Goal: Task Accomplishment & Management: Use online tool/utility

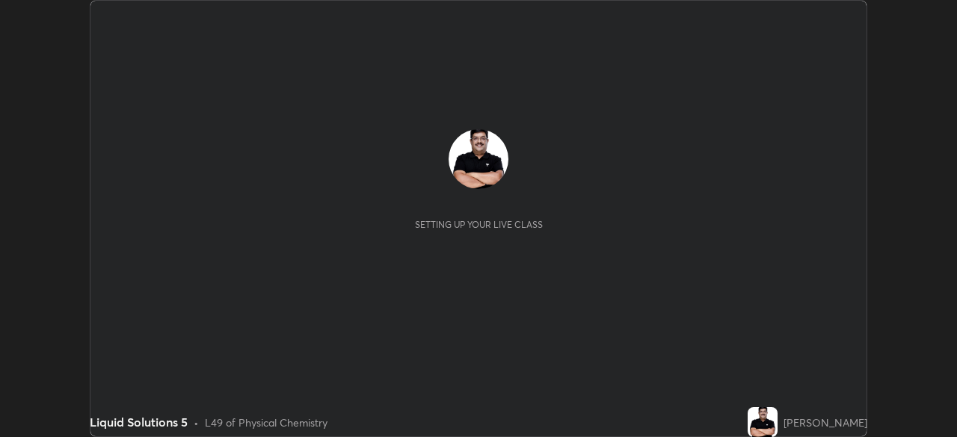
scroll to position [437, 956]
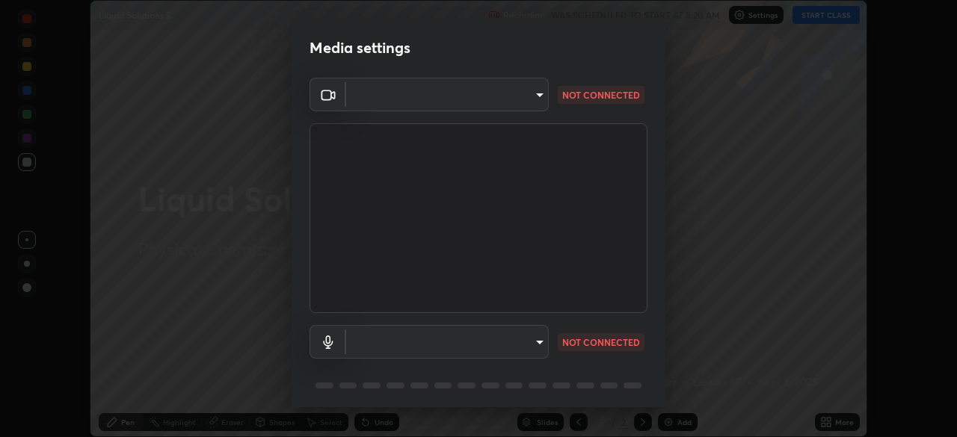
type input "85d16ec95aa84cac57c58139e5cfc4bfb0706547449b22b2f8fda69051d4463f"
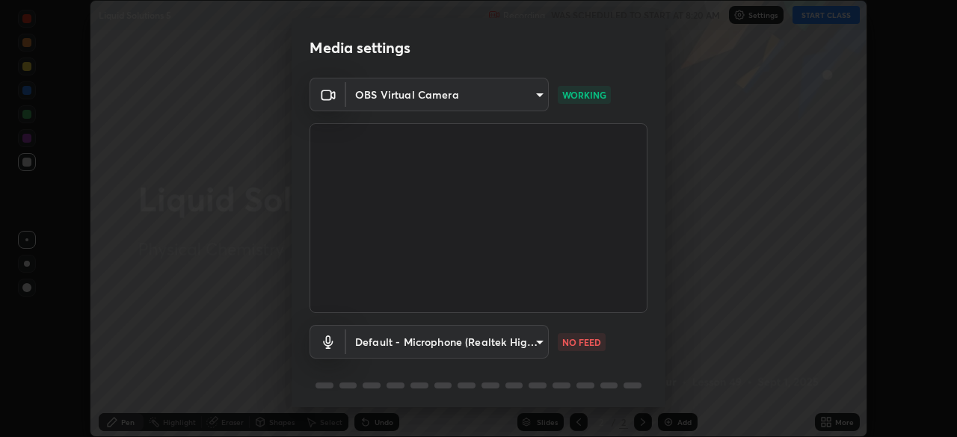
click at [439, 348] on body "Erase all Liquid Solutions 5 Recording WAS SCHEDULED TO START AT 8:20 AM Settin…" at bounding box center [478, 218] width 957 height 437
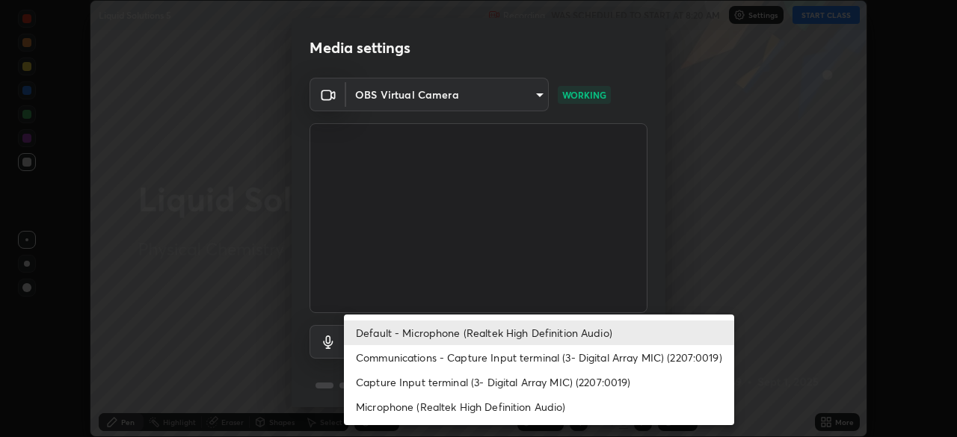
click at [432, 404] on li "Microphone (Realtek High Definition Audio)" at bounding box center [539, 407] width 390 height 25
type input "9d4408a90a760b4a8fb8b140e125e28eb8d2e680e785984b6402020b8f06267f"
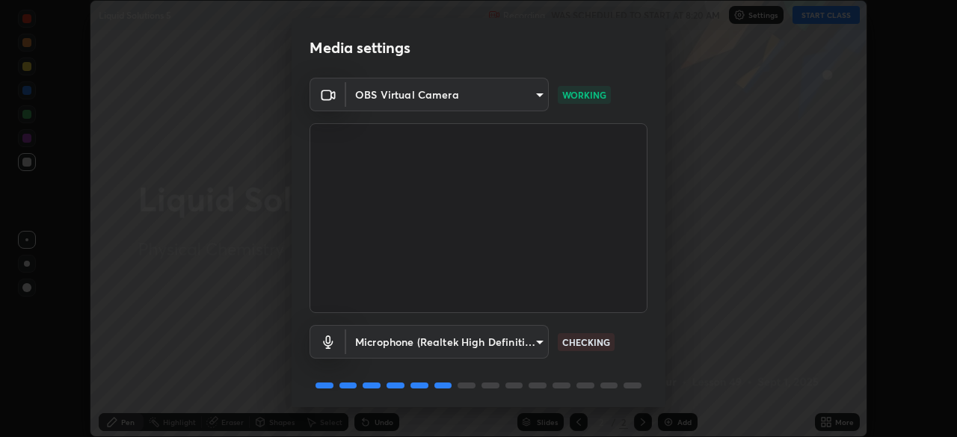
scroll to position [53, 0]
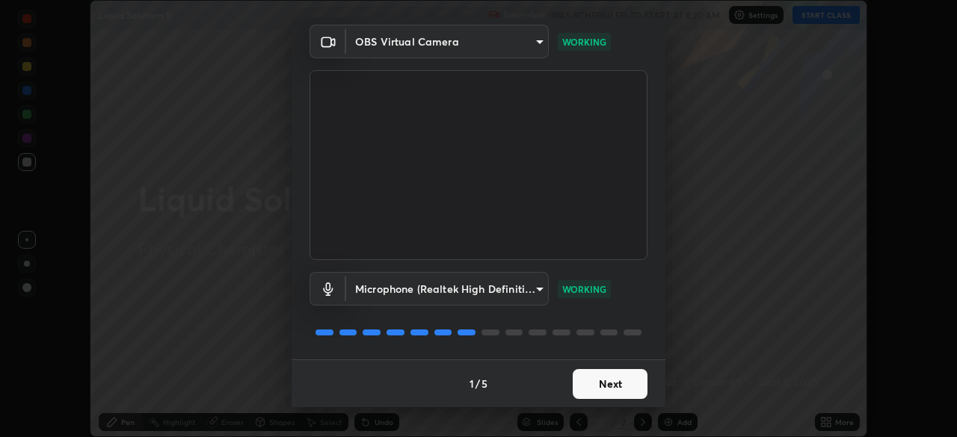
click at [606, 379] on button "Next" at bounding box center [609, 384] width 75 height 30
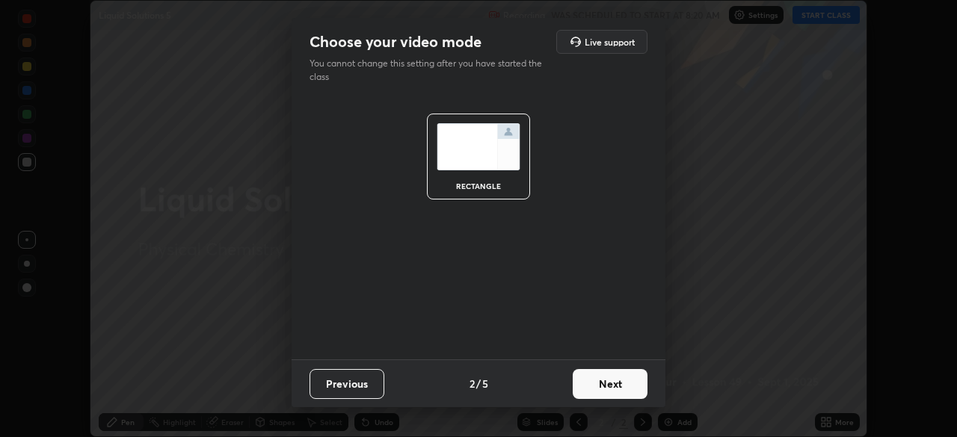
scroll to position [0, 0]
click at [612, 383] on button "Next" at bounding box center [609, 384] width 75 height 30
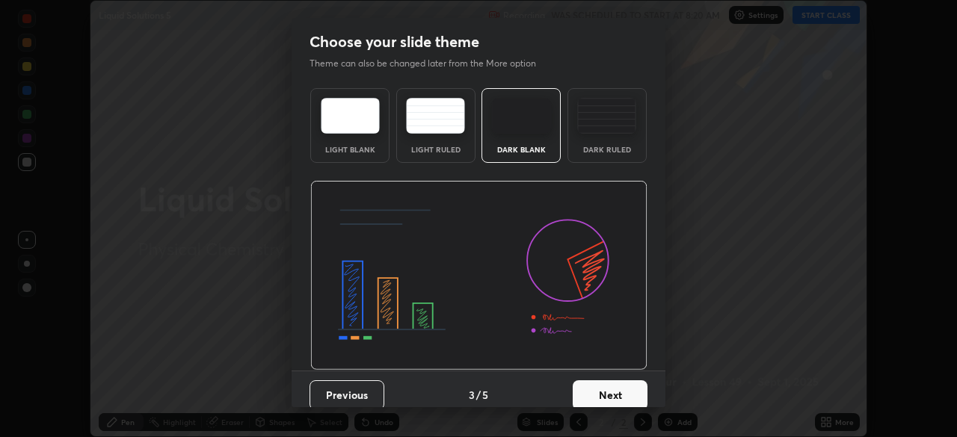
click at [617, 395] on button "Next" at bounding box center [609, 395] width 75 height 30
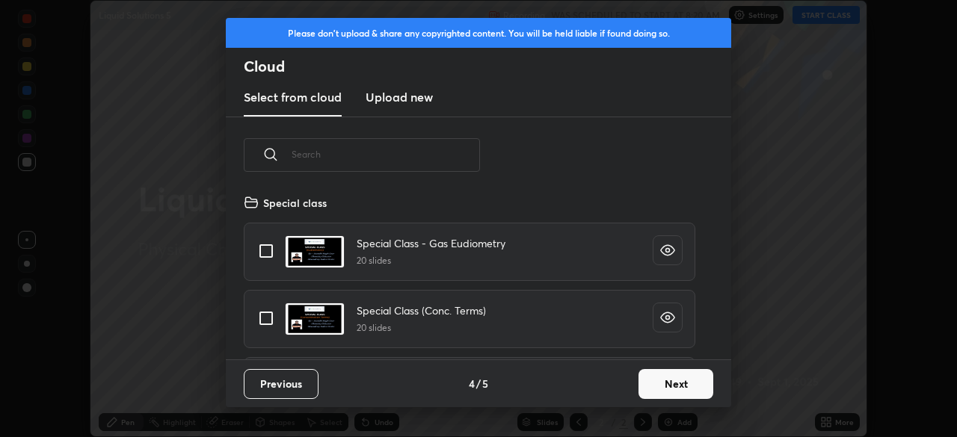
scroll to position [166, 480]
click at [664, 387] on button "Next" at bounding box center [675, 384] width 75 height 30
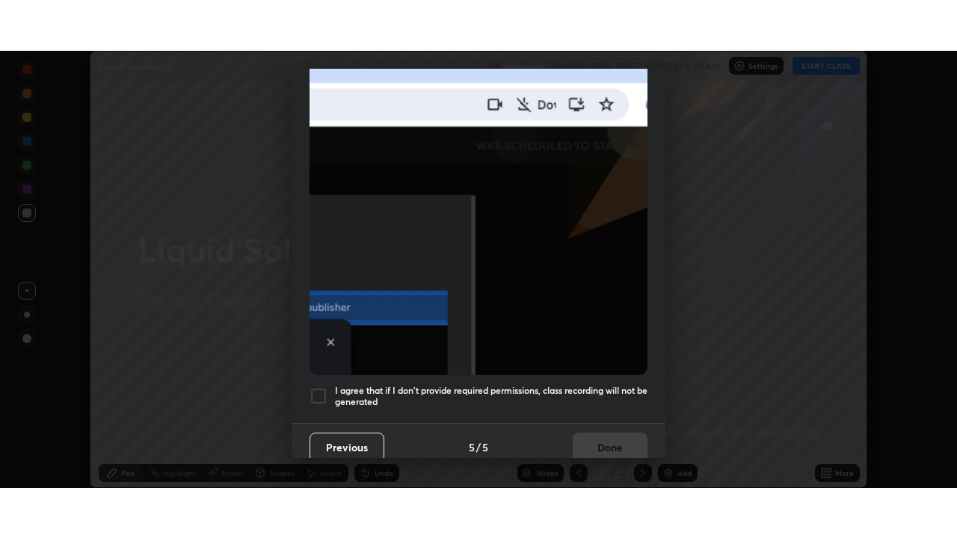
scroll to position [358, 0]
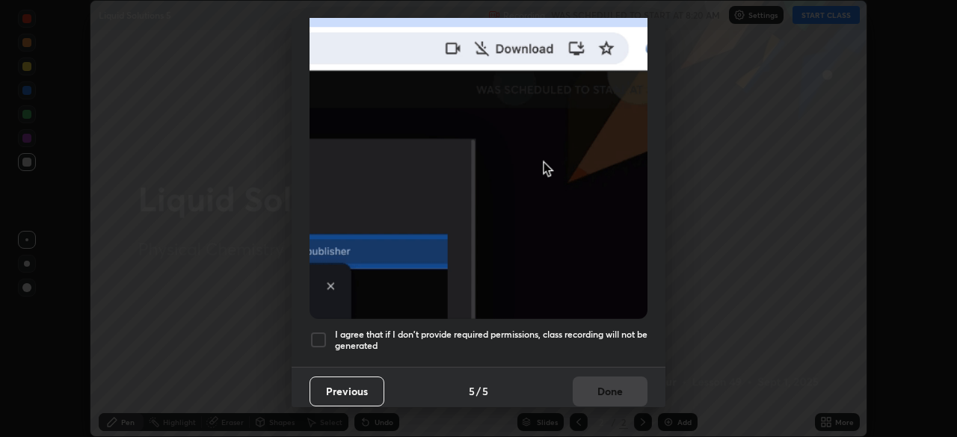
click at [319, 331] on div at bounding box center [318, 340] width 18 height 18
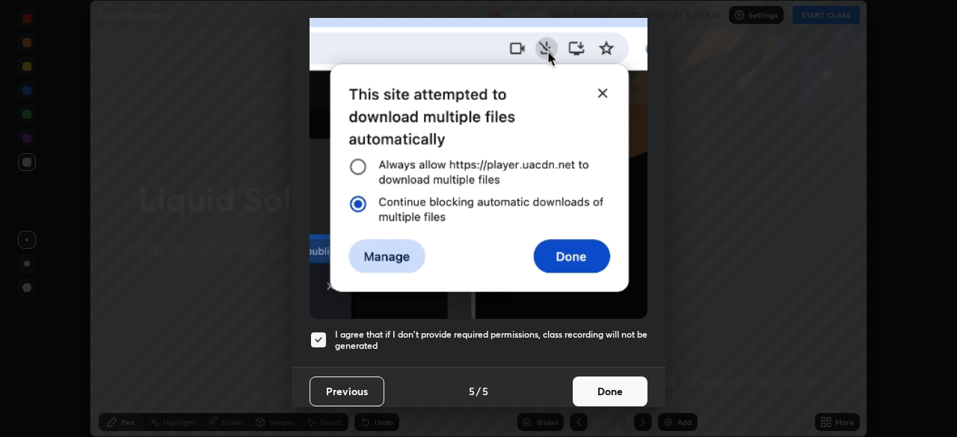
click at [608, 382] on button "Done" at bounding box center [609, 392] width 75 height 30
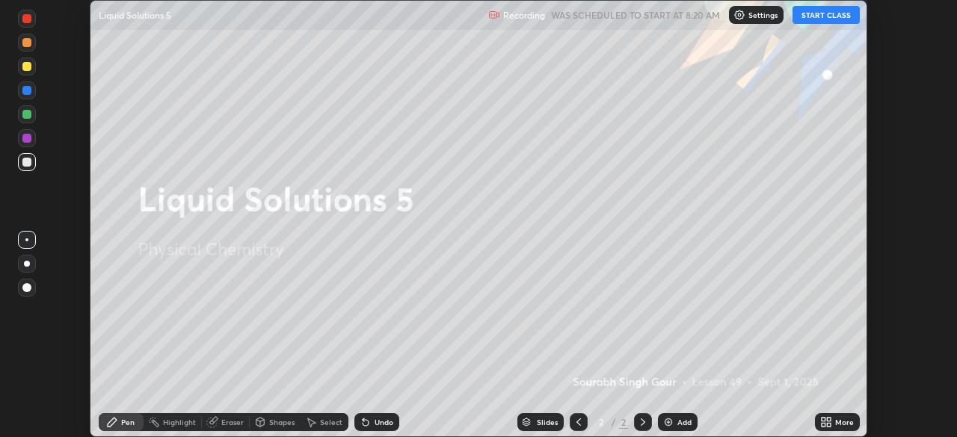
click at [809, 21] on button "START CLASS" at bounding box center [825, 15] width 67 height 18
click at [671, 421] on img at bounding box center [668, 422] width 12 height 12
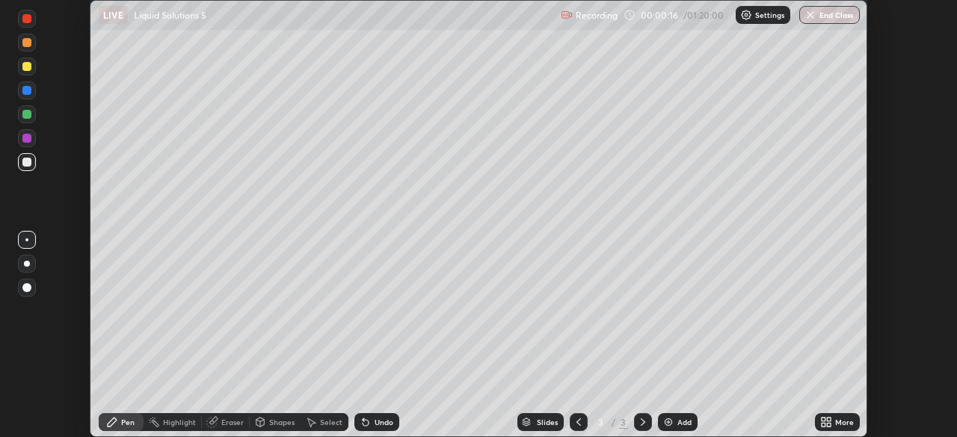
click at [824, 421] on icon at bounding box center [823, 420] width 4 height 4
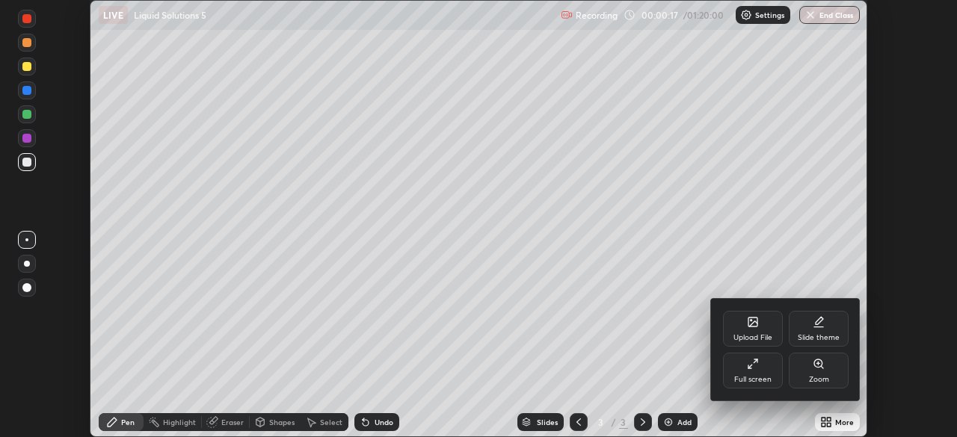
click at [761, 368] on div "Full screen" at bounding box center [753, 371] width 60 height 36
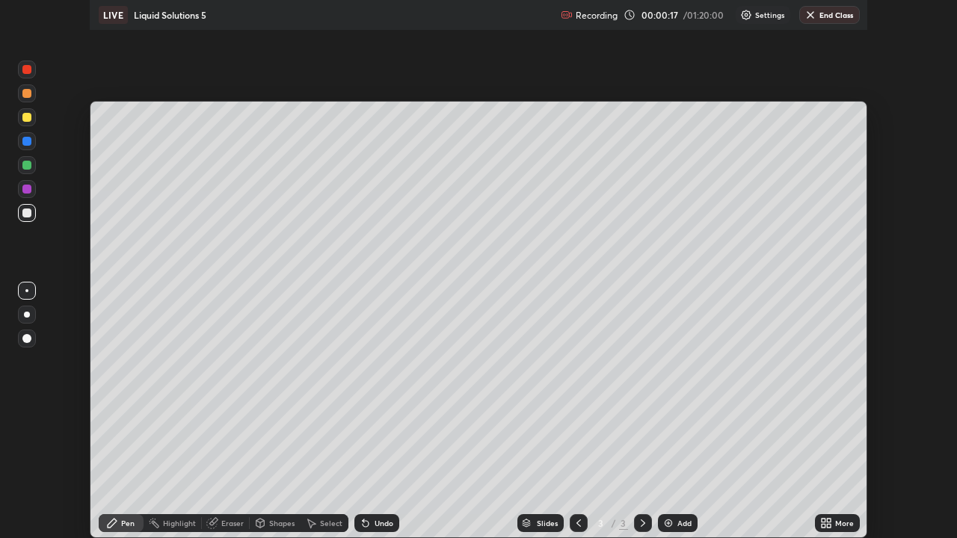
scroll to position [538, 957]
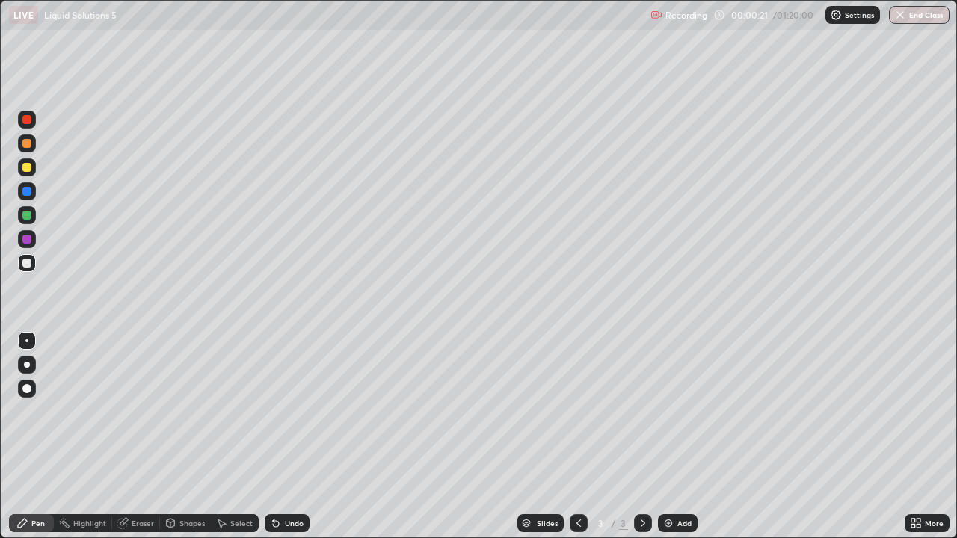
click at [27, 365] on div at bounding box center [27, 365] width 6 height 6
click at [26, 164] on div at bounding box center [26, 167] width 9 height 9
click at [28, 268] on div at bounding box center [27, 263] width 18 height 18
click at [33, 171] on div at bounding box center [27, 167] width 18 height 18
click at [34, 264] on div at bounding box center [27, 263] width 18 height 18
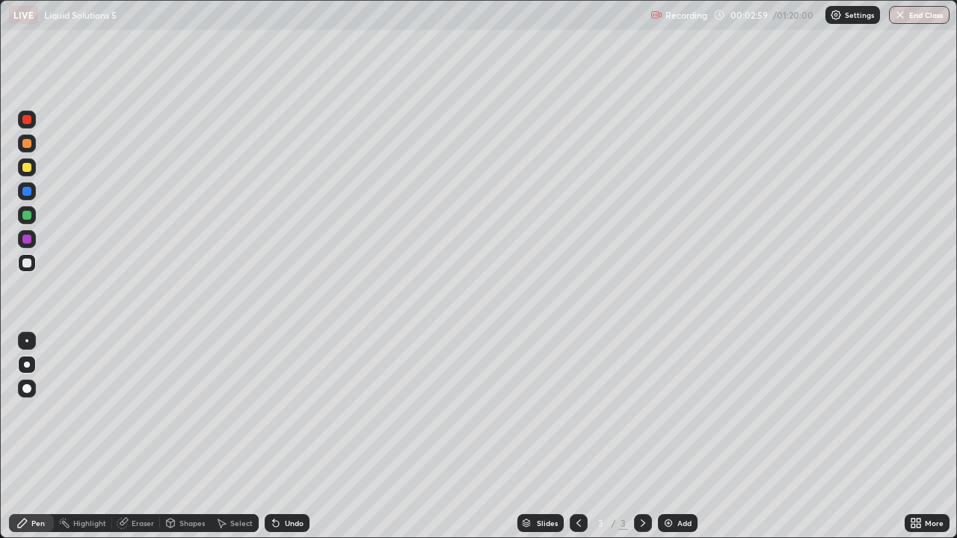
click at [274, 436] on icon at bounding box center [276, 524] width 6 height 6
click at [279, 436] on icon at bounding box center [276, 523] width 12 height 12
click at [278, 436] on icon at bounding box center [276, 523] width 12 height 12
click at [31, 170] on div at bounding box center [26, 167] width 9 height 9
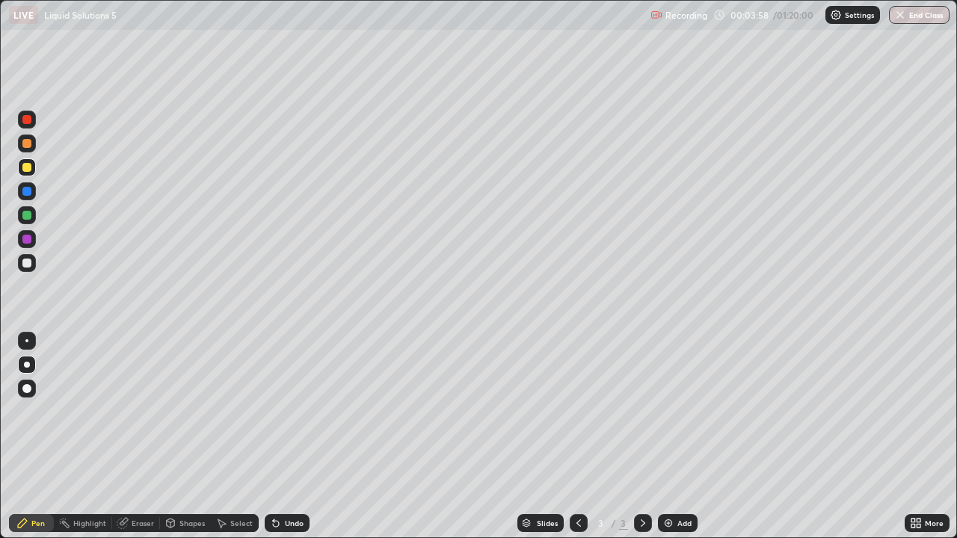
click at [33, 265] on div at bounding box center [27, 263] width 18 height 18
click at [670, 436] on img at bounding box center [668, 523] width 12 height 12
click at [27, 169] on div at bounding box center [26, 167] width 9 height 9
click at [285, 436] on div "Undo" at bounding box center [294, 522] width 19 height 7
click at [281, 436] on div "Undo" at bounding box center [287, 523] width 45 height 18
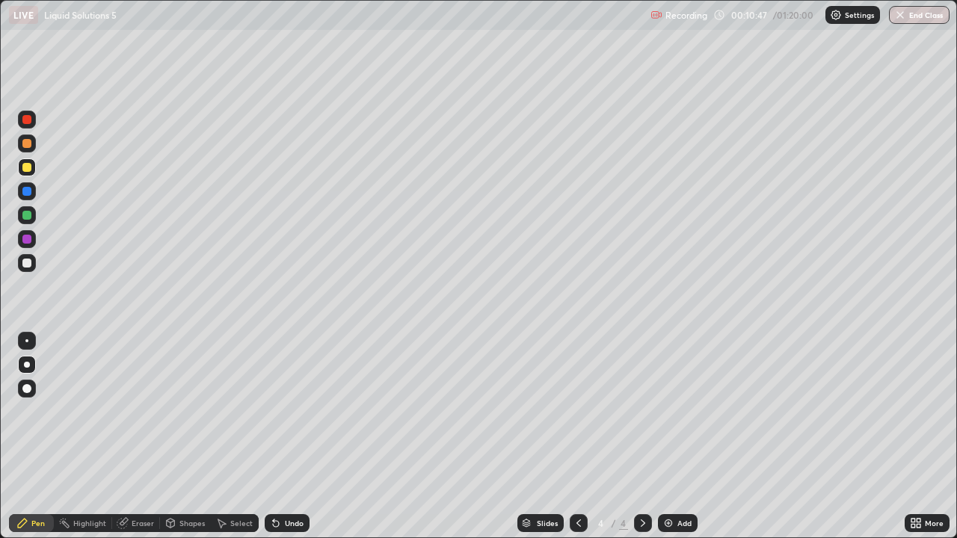
click at [281, 436] on div "Undo" at bounding box center [287, 523] width 45 height 18
click at [280, 436] on div "Undo" at bounding box center [287, 523] width 45 height 18
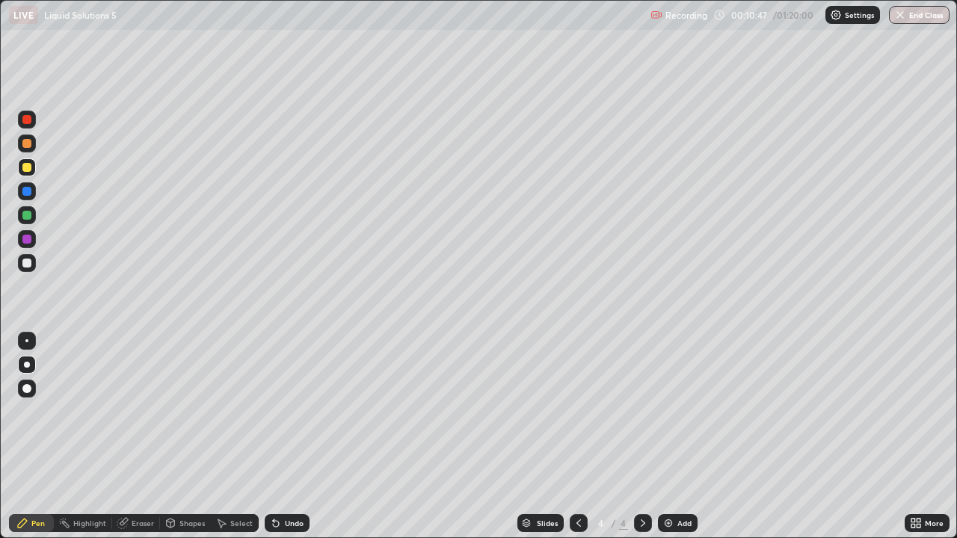
click at [280, 436] on div "Undo" at bounding box center [287, 523] width 45 height 18
click at [281, 436] on div "Undo" at bounding box center [287, 523] width 45 height 18
click at [285, 436] on div "Undo" at bounding box center [294, 522] width 19 height 7
click at [583, 436] on div at bounding box center [578, 523] width 18 height 30
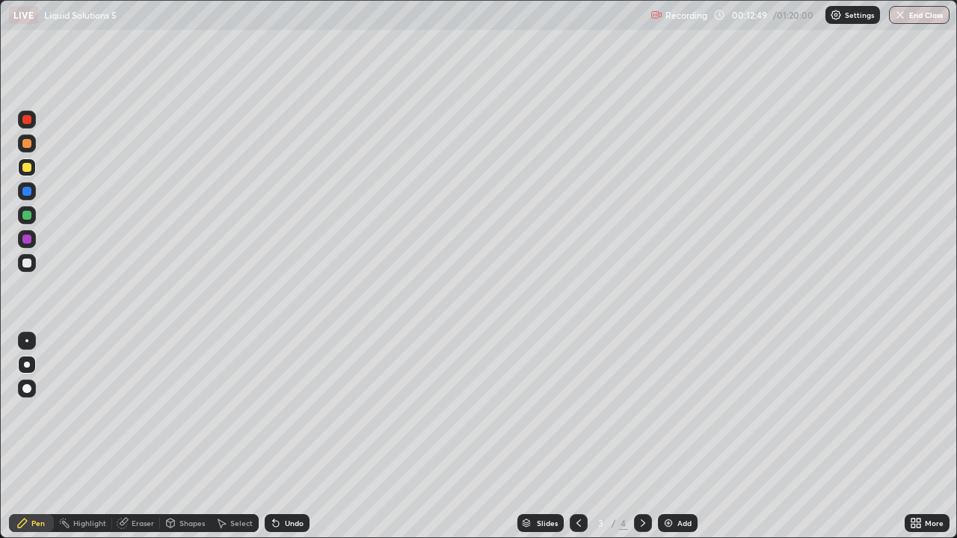
click at [642, 436] on icon at bounding box center [643, 523] width 12 height 12
click at [670, 436] on img at bounding box center [668, 523] width 12 height 12
click at [31, 264] on div at bounding box center [26, 263] width 9 height 9
click at [671, 436] on img at bounding box center [668, 523] width 12 height 12
click at [667, 436] on img at bounding box center [668, 523] width 12 height 12
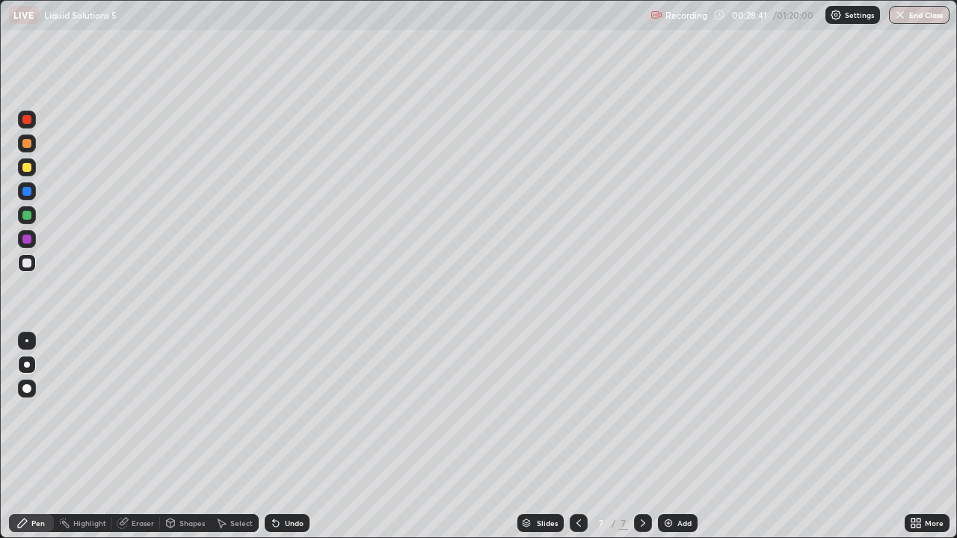
click at [668, 436] on img at bounding box center [668, 523] width 12 height 12
click at [26, 166] on div at bounding box center [26, 167] width 9 height 9
click at [27, 266] on div at bounding box center [26, 263] width 9 height 9
click at [291, 436] on div "Undo" at bounding box center [294, 522] width 19 height 7
click at [286, 436] on div "Undo" at bounding box center [294, 522] width 19 height 7
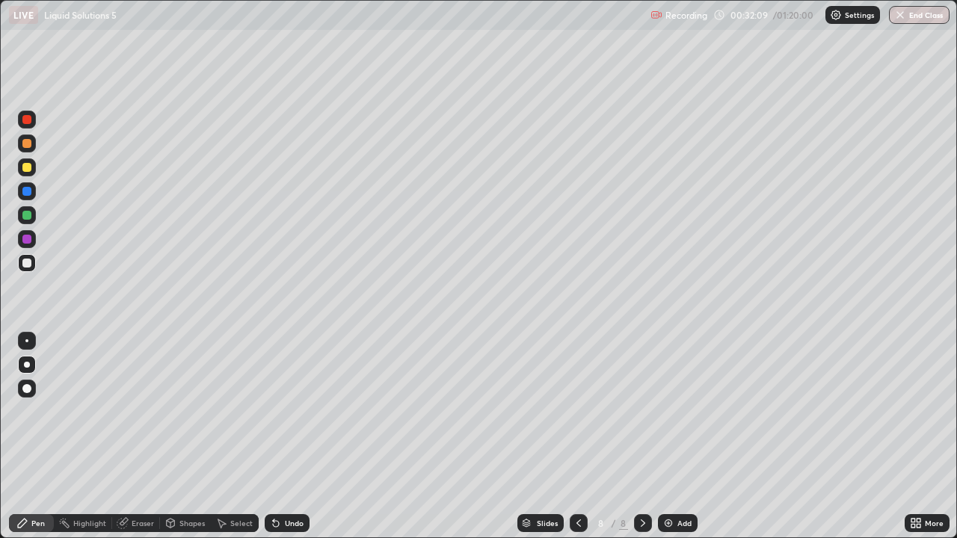
click at [28, 265] on div at bounding box center [26, 263] width 9 height 9
click at [31, 167] on div at bounding box center [26, 167] width 9 height 9
click at [287, 436] on div "Undo" at bounding box center [294, 522] width 19 height 7
click at [294, 436] on div "Undo" at bounding box center [294, 522] width 19 height 7
click at [299, 436] on div "Undo" at bounding box center [294, 522] width 19 height 7
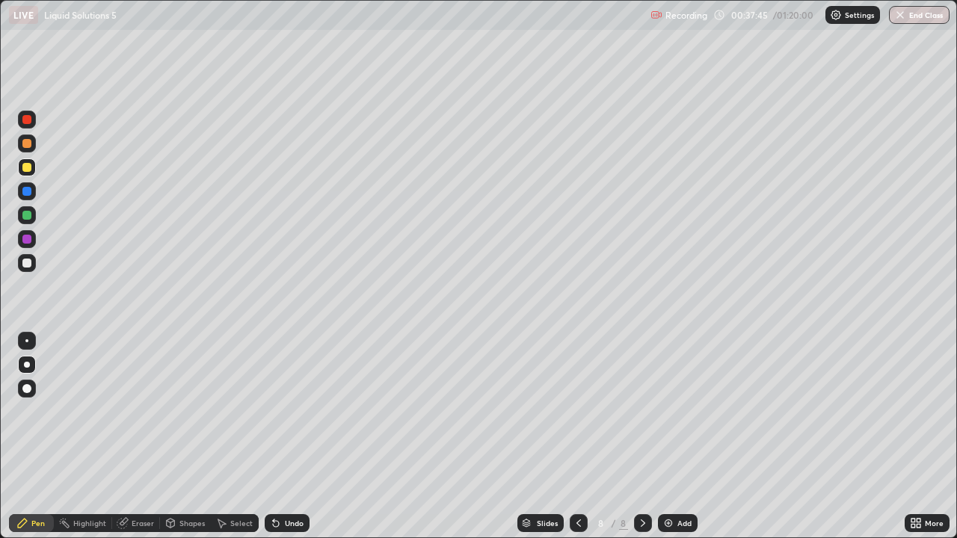
click at [303, 436] on div "Undo" at bounding box center [287, 523] width 45 height 18
click at [304, 436] on div "Undo" at bounding box center [287, 523] width 45 height 18
click at [303, 436] on div "Undo" at bounding box center [287, 523] width 45 height 18
click at [670, 436] on img at bounding box center [668, 523] width 12 height 12
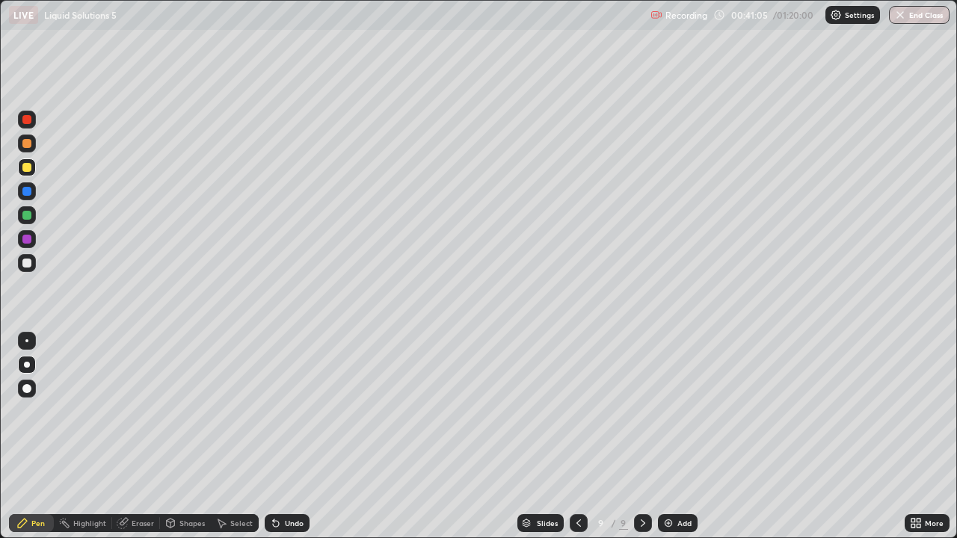
click at [278, 436] on icon at bounding box center [276, 523] width 12 height 12
click at [666, 436] on img at bounding box center [668, 523] width 12 height 12
click at [31, 268] on div at bounding box center [27, 263] width 18 height 18
click at [667, 436] on img at bounding box center [668, 523] width 12 height 12
click at [149, 436] on div "Eraser" at bounding box center [143, 522] width 22 height 7
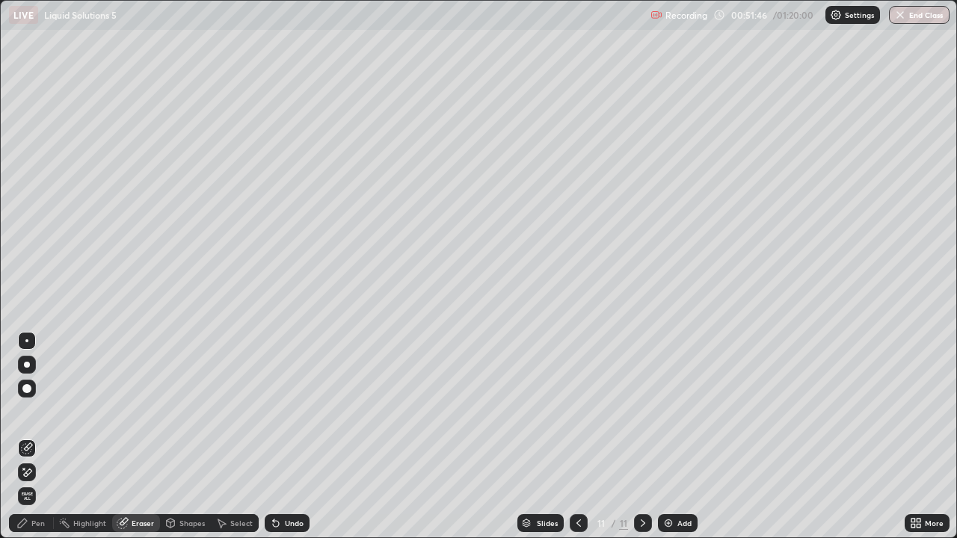
click at [38, 436] on div "Pen" at bounding box center [37, 522] width 13 height 7
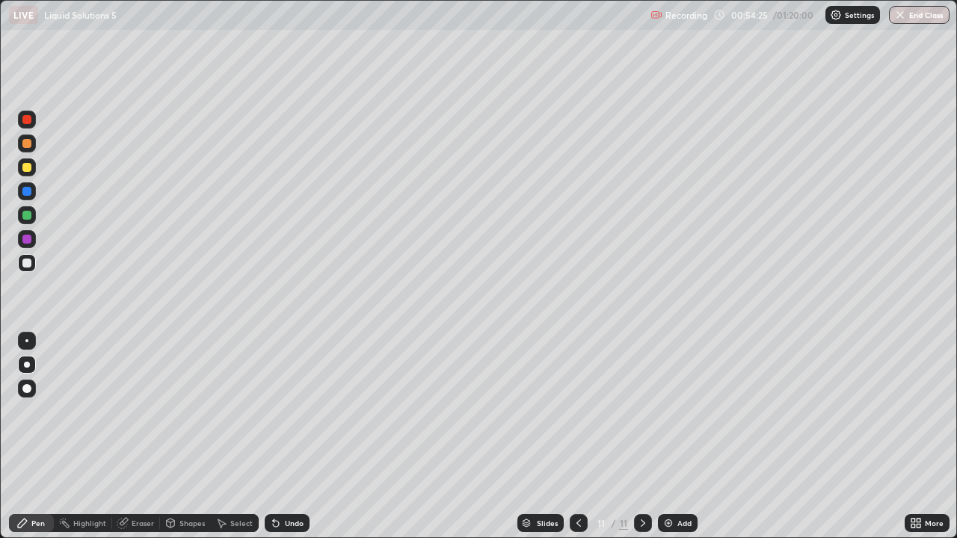
click at [667, 436] on img at bounding box center [668, 523] width 12 height 12
click at [668, 436] on img at bounding box center [668, 523] width 12 height 12
click at [150, 436] on div "Eraser" at bounding box center [143, 522] width 22 height 7
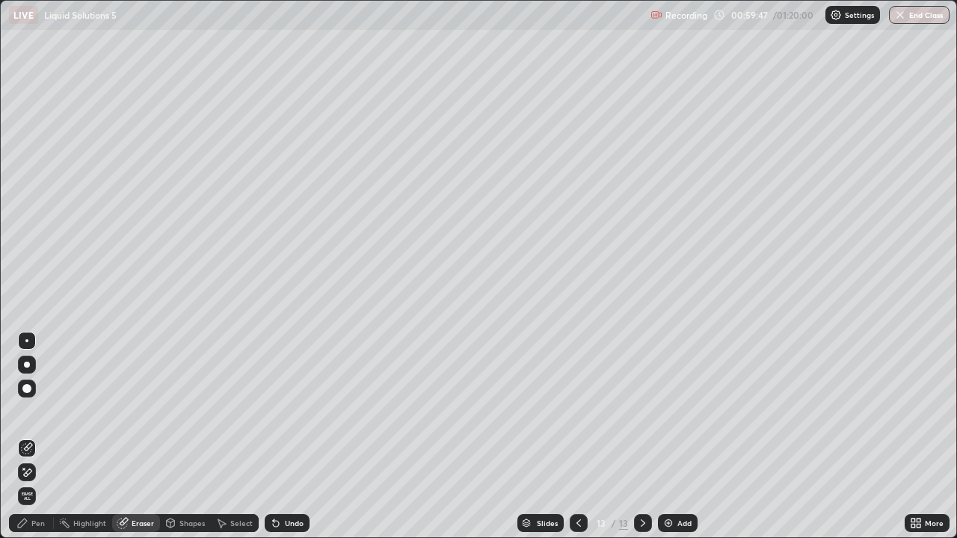
click at [41, 436] on div "Pen" at bounding box center [31, 523] width 45 height 18
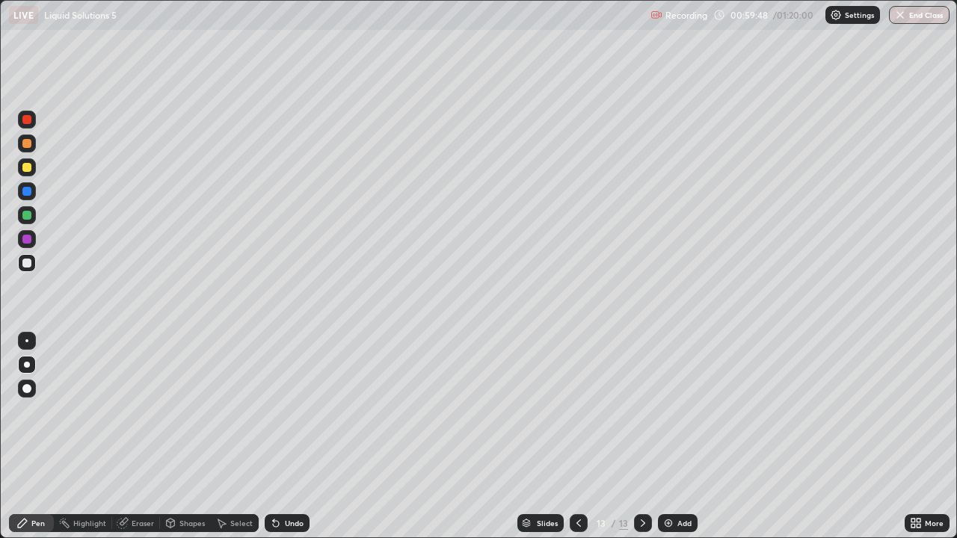
click at [40, 436] on div "Pen" at bounding box center [37, 522] width 13 height 7
click at [677, 436] on div "Add" at bounding box center [684, 522] width 14 height 7
click at [670, 436] on img at bounding box center [668, 523] width 12 height 12
click at [925, 22] on button "End Class" at bounding box center [919, 15] width 61 height 18
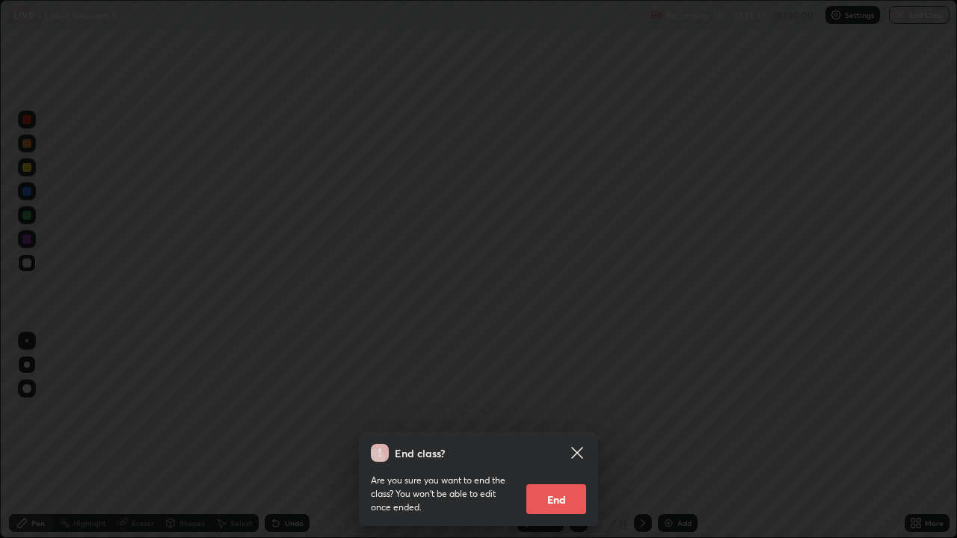
click at [569, 436] on button "End" at bounding box center [556, 499] width 60 height 30
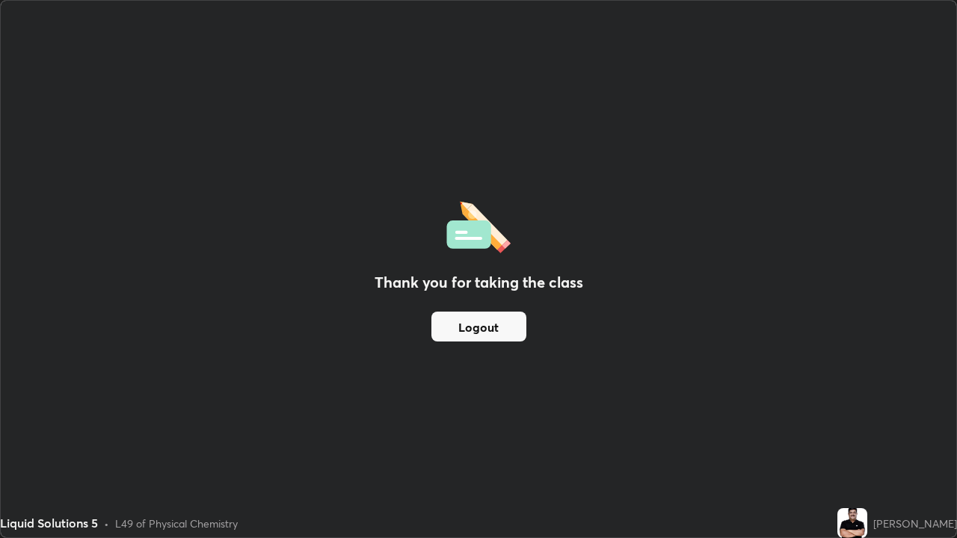
click at [484, 318] on button "Logout" at bounding box center [478, 327] width 95 height 30
